Goal: Transaction & Acquisition: Purchase product/service

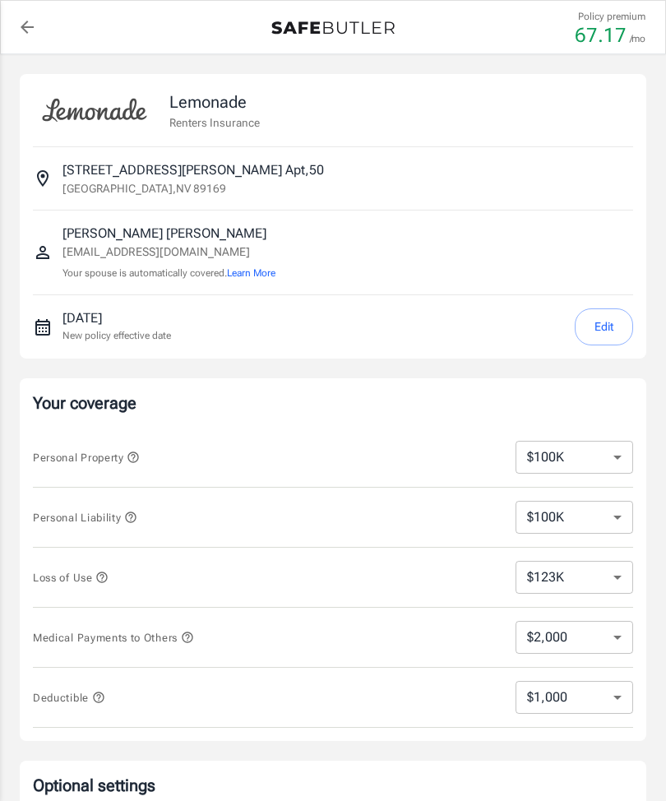
select select "100000"
select select "123000"
select select "2000"
select select "1000"
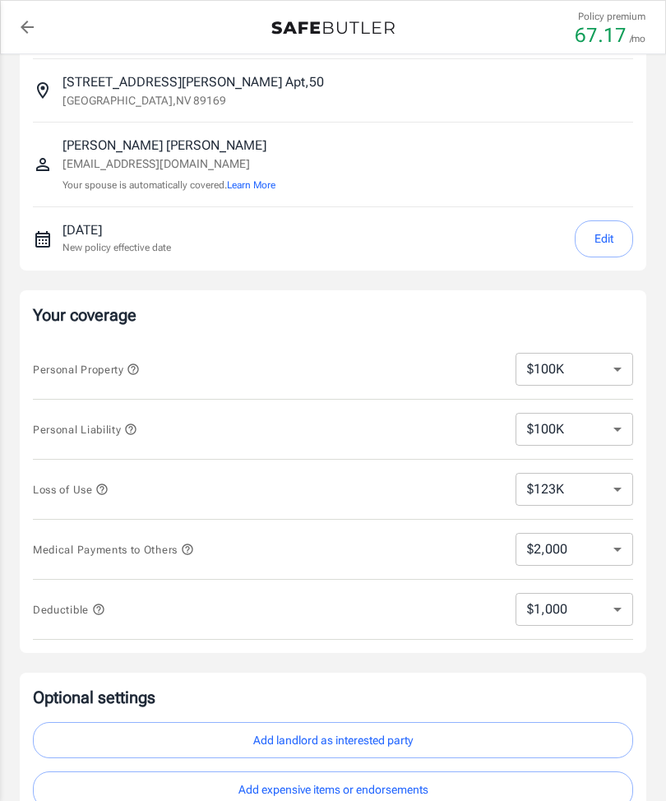
click at [613, 248] on button "Edit" at bounding box center [604, 238] width 58 height 37
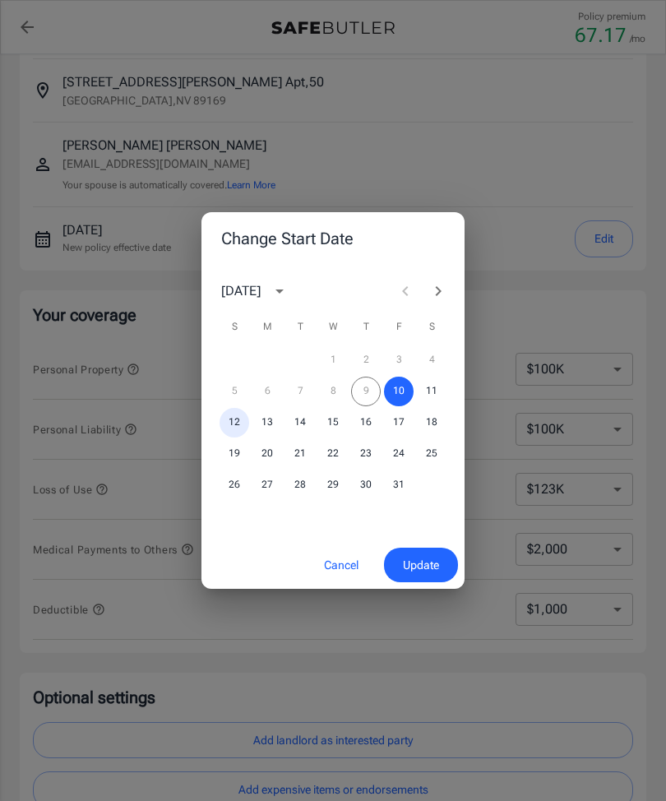
click at [239, 422] on button "12" at bounding box center [235, 423] width 30 height 30
click at [428, 562] on span "Update" at bounding box center [421, 565] width 36 height 21
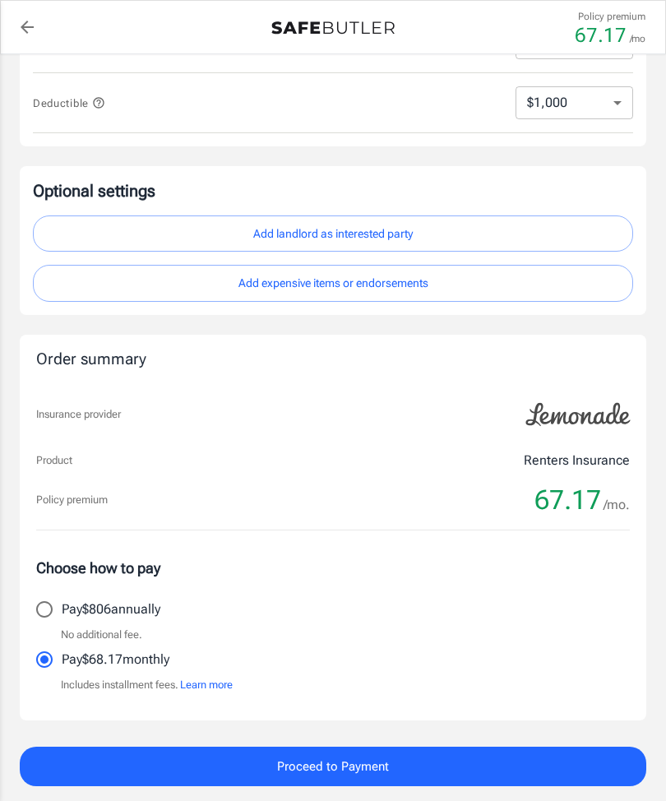
scroll to position [598, 0]
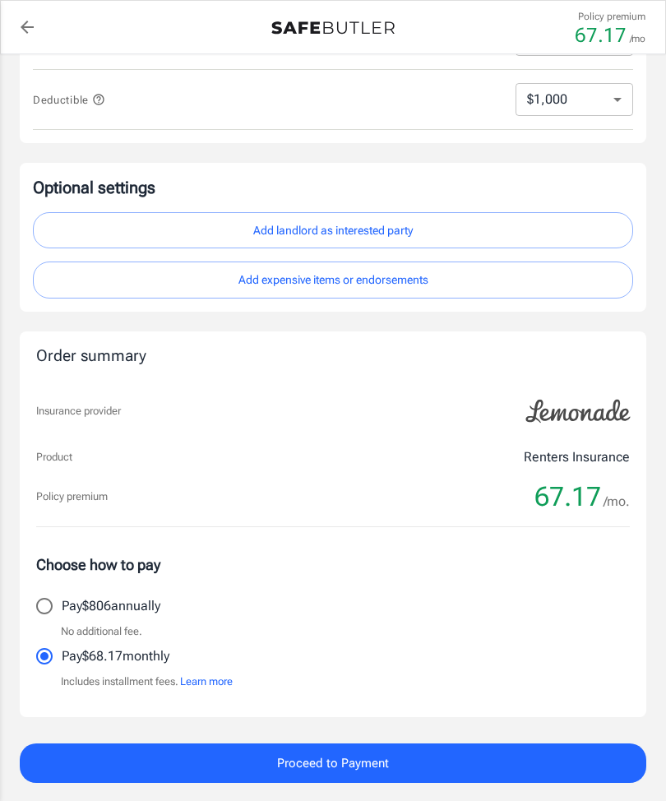
click at [299, 223] on button "Add landlord as interested party" at bounding box center [333, 230] width 601 height 37
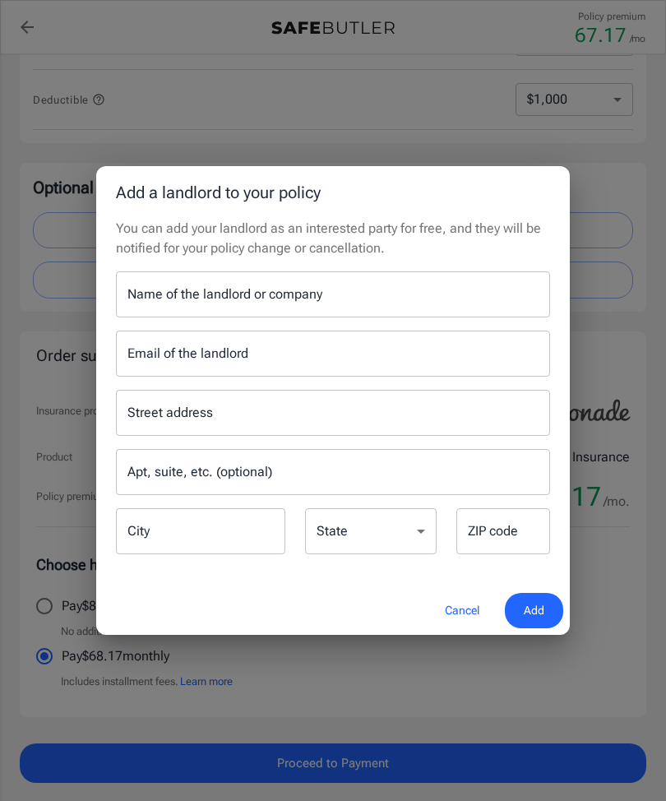
click at [452, 629] on button "Cancel" at bounding box center [462, 610] width 72 height 35
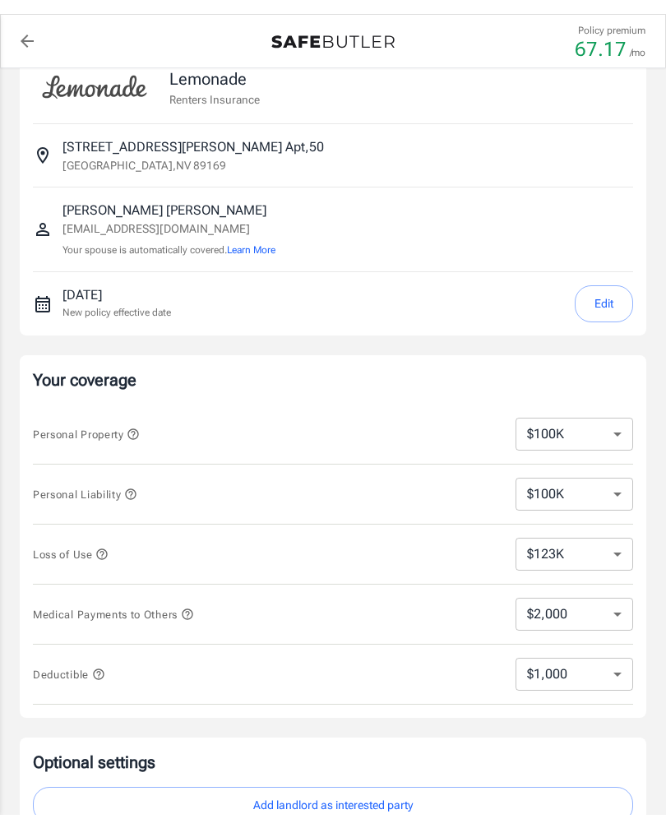
scroll to position [0, 0]
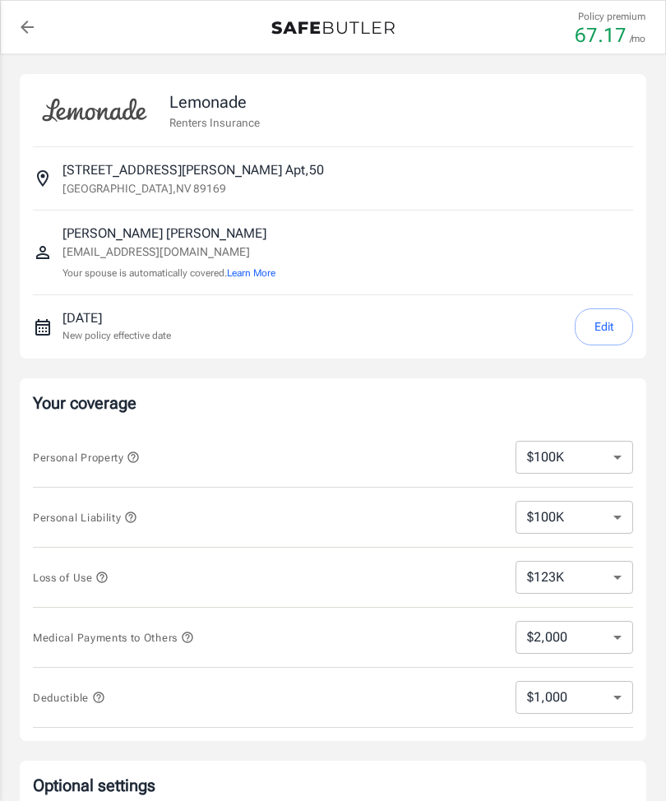
click at [612, 317] on button "Edit" at bounding box center [604, 327] width 58 height 37
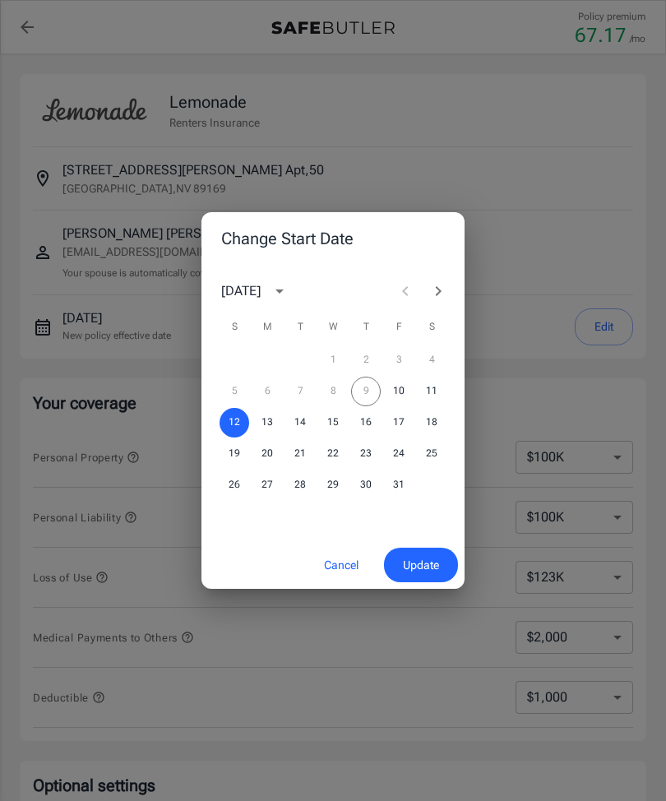
click at [569, 337] on div "Change Start Date [DATE] S M T W T F S 1 2 3 4 5 6 7 8 9 10 11 12 13 14 15 16 1…" at bounding box center [333, 400] width 666 height 801
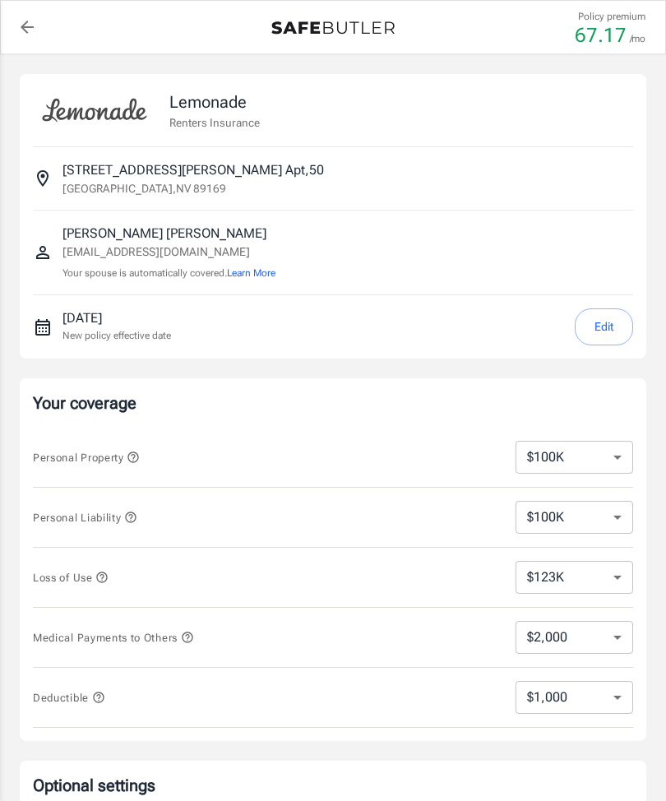
click at [614, 329] on button "Edit" at bounding box center [604, 327] width 58 height 37
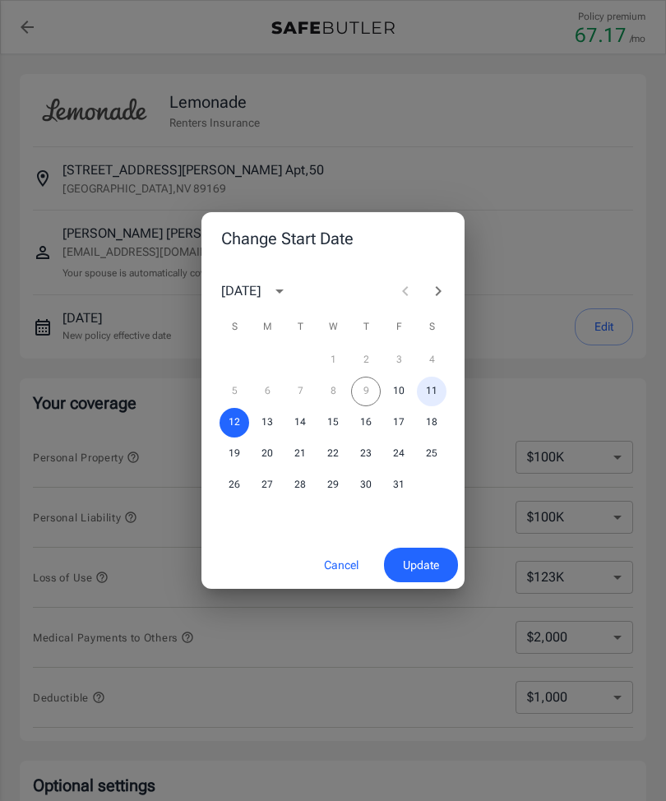
click at [428, 393] on button "11" at bounding box center [432, 392] width 30 height 30
click at [302, 420] on button "14" at bounding box center [300, 423] width 30 height 30
click at [423, 560] on span "Update" at bounding box center [421, 565] width 36 height 21
